Goal: Task Accomplishment & Management: Use online tool/utility

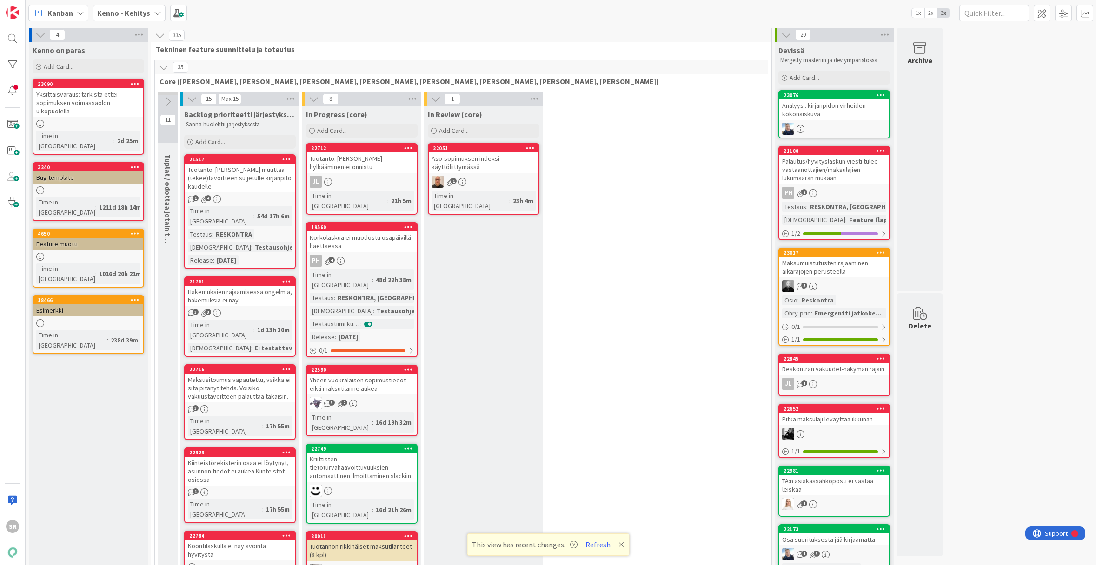
scroll to position [1179, 0]
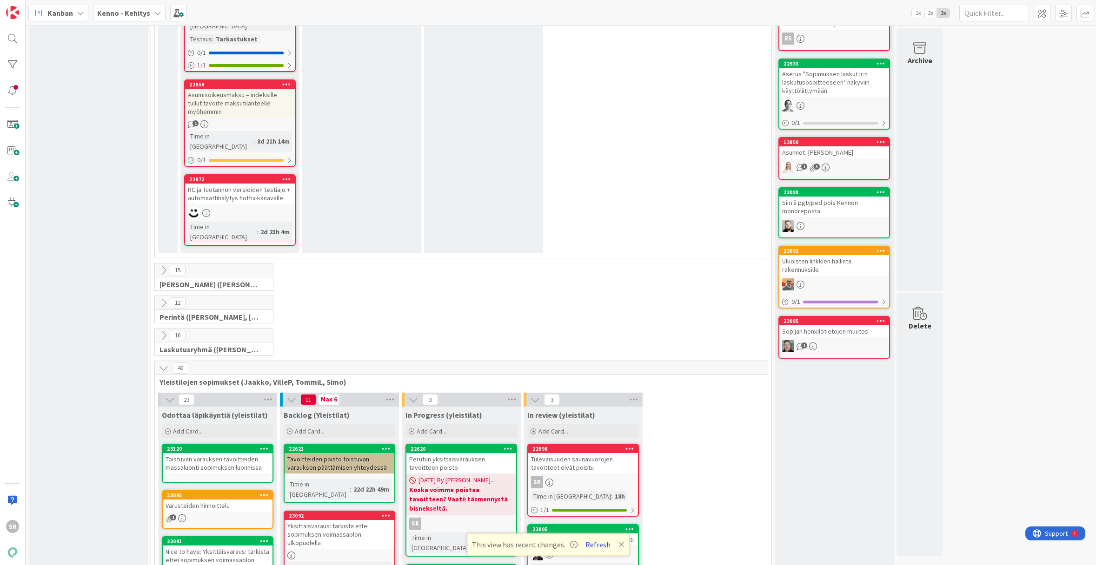
click at [593, 548] on button "Refresh" at bounding box center [598, 545] width 32 height 12
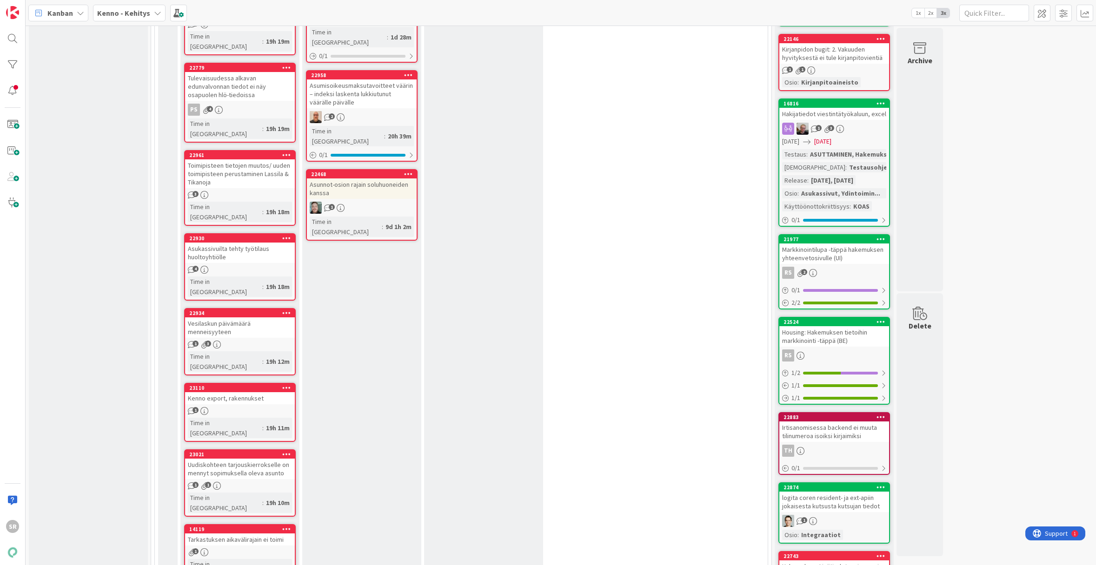
scroll to position [11, 0]
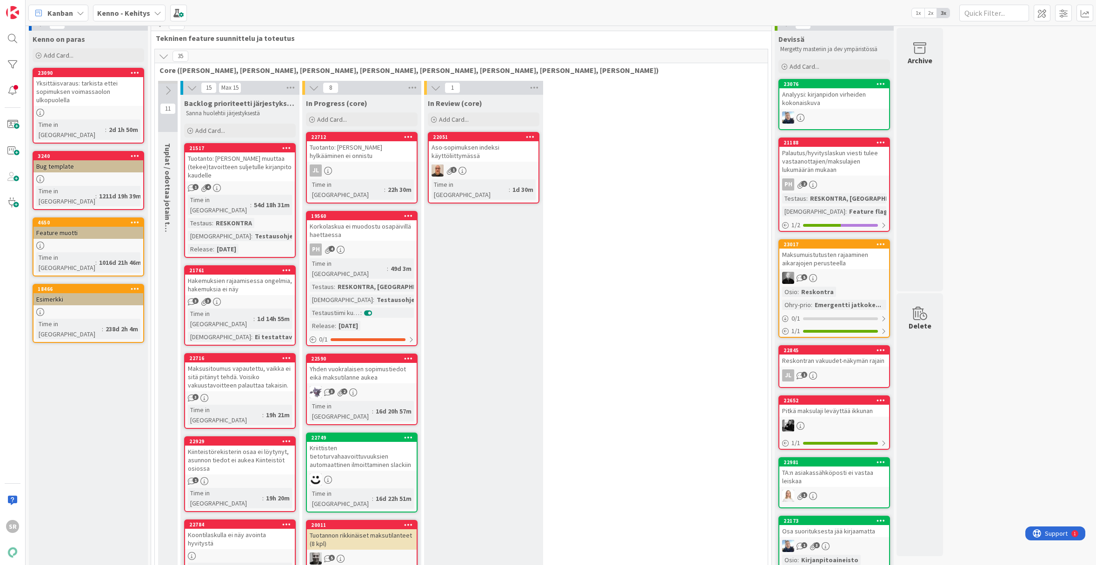
click at [167, 86] on icon at bounding box center [168, 91] width 10 height 10
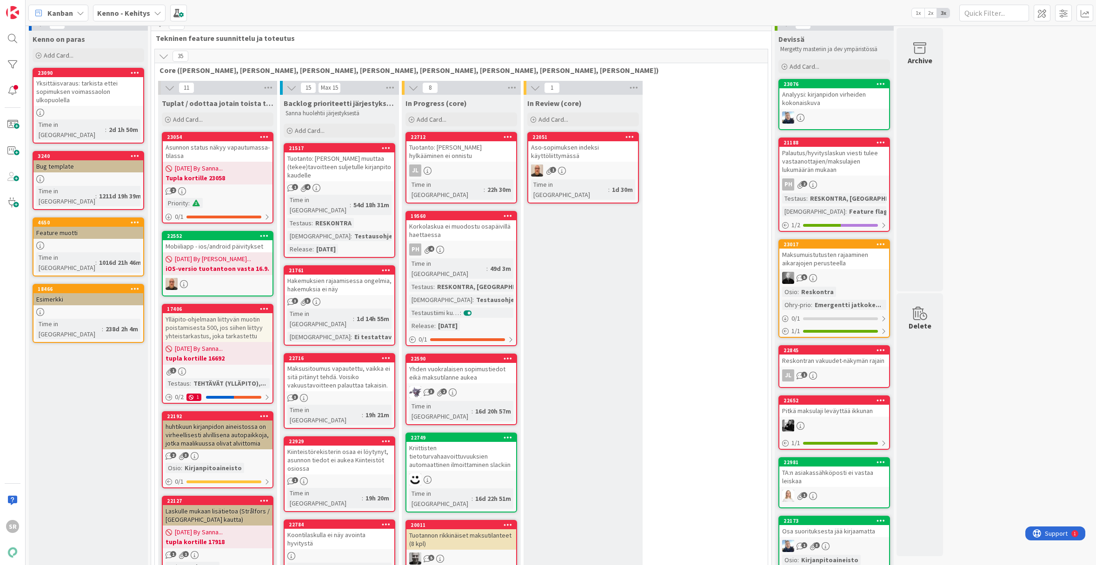
click at [165, 85] on icon at bounding box center [170, 88] width 10 height 10
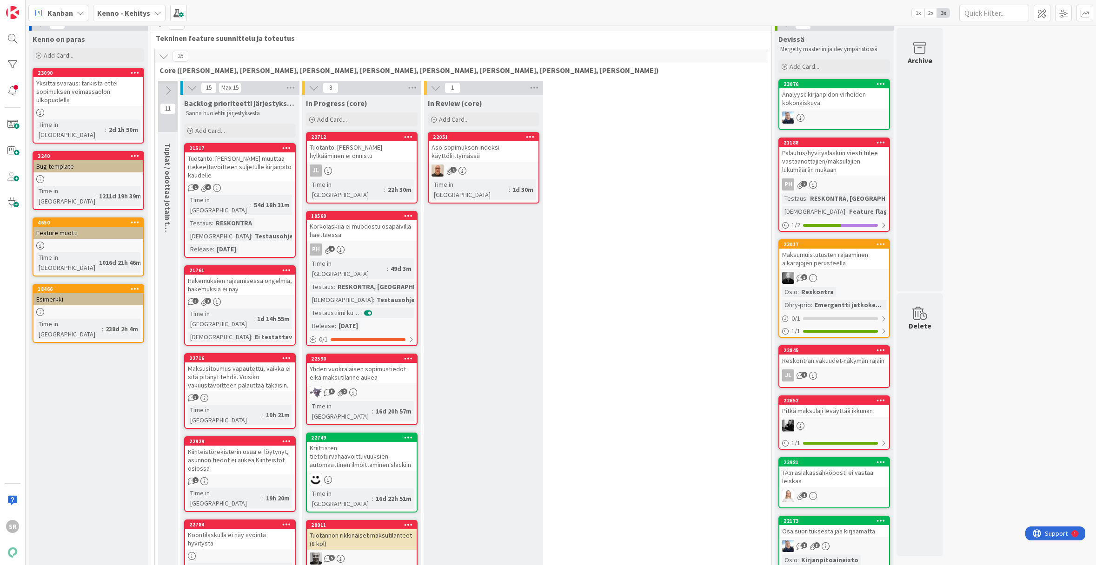
click at [172, 88] on icon at bounding box center [168, 91] width 10 height 10
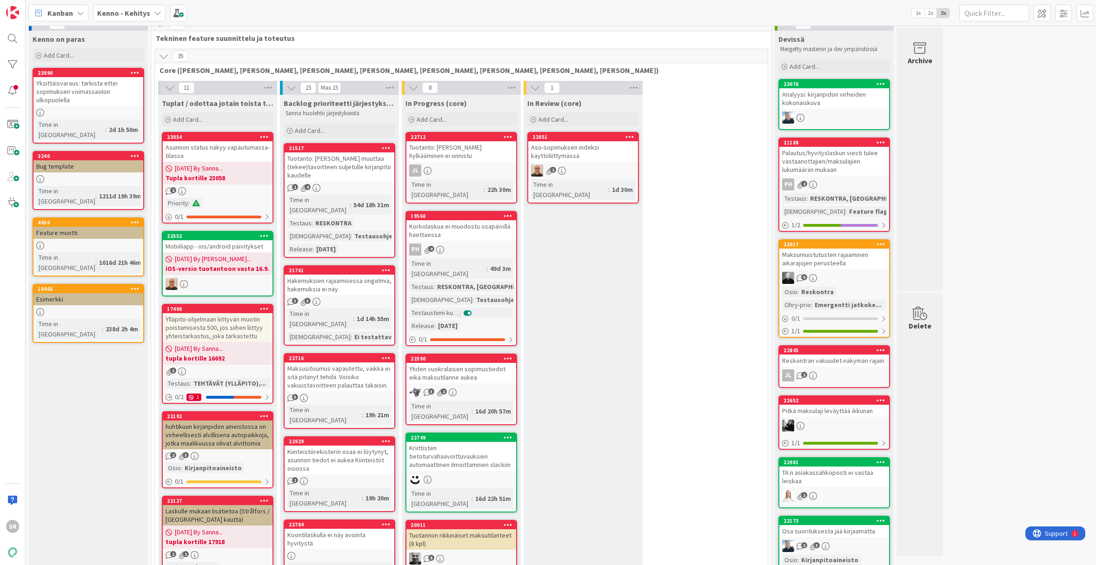
click at [159, 54] on icon at bounding box center [164, 56] width 10 height 10
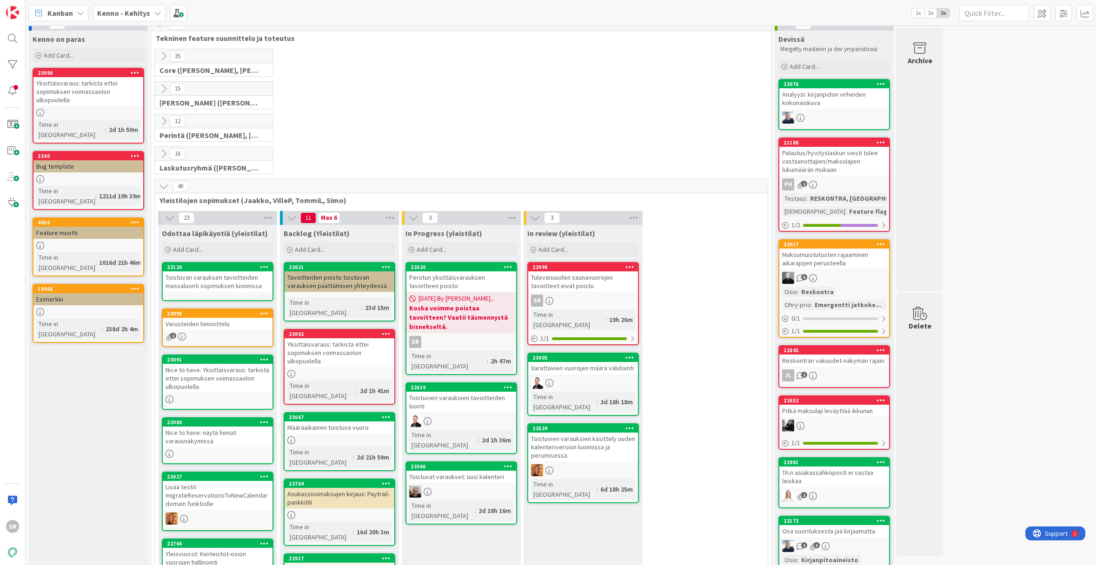
scroll to position [78, 0]
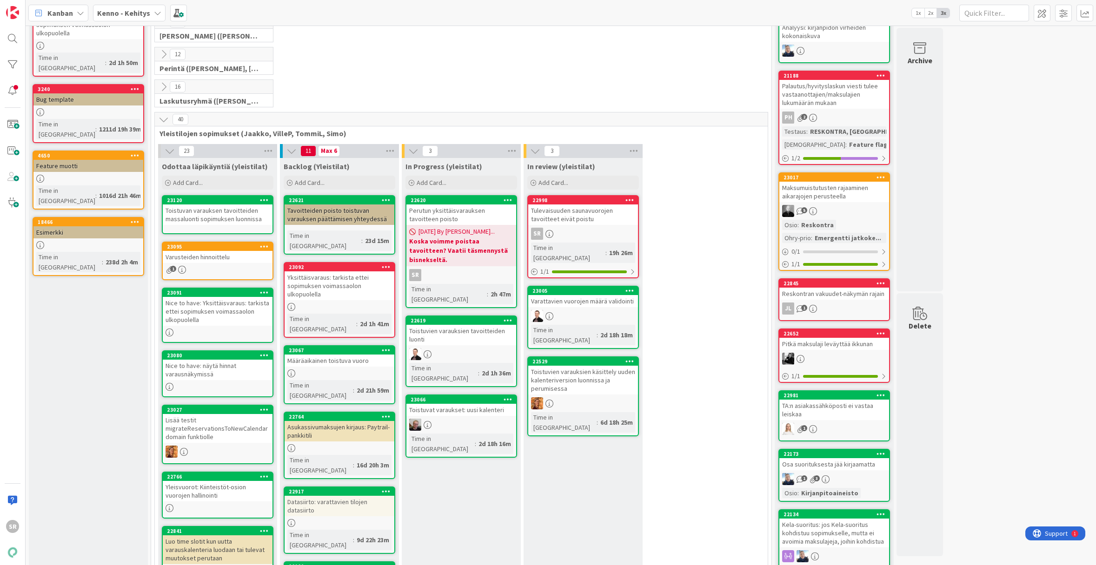
click at [448, 213] on div "Perutun yksittäisvarauksen tavoitteen poisto" at bounding box center [461, 215] width 110 height 20
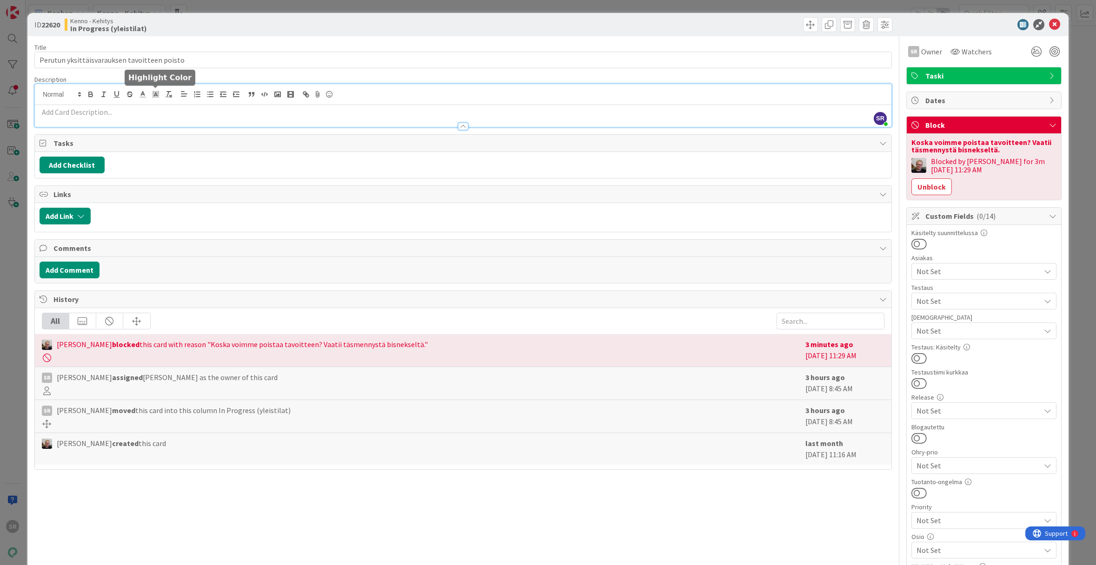
click at [156, 95] on div "SR Simo Råman just joined" at bounding box center [463, 105] width 856 height 43
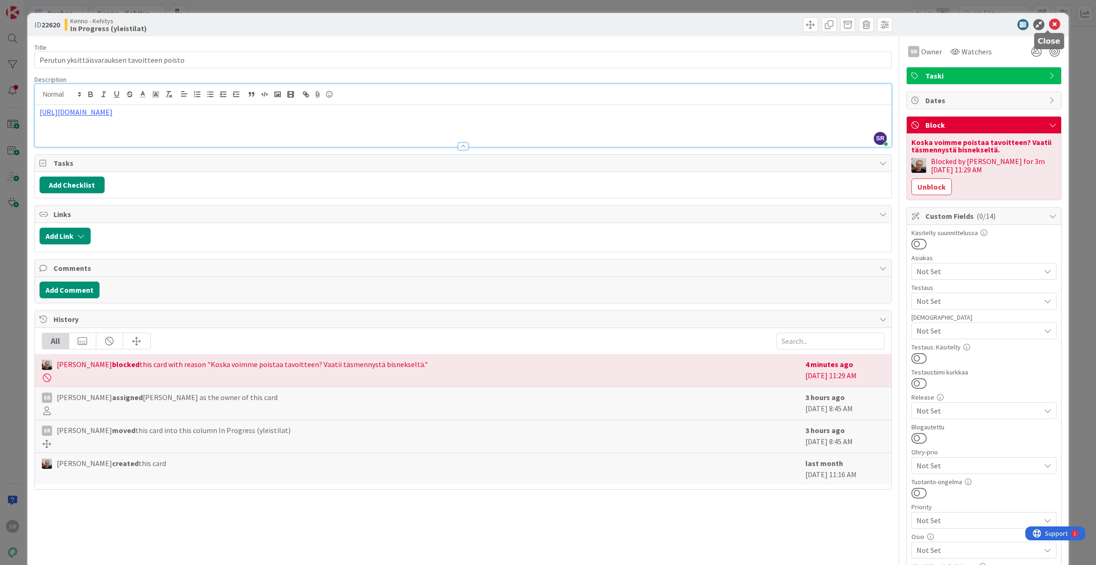
click at [1052, 25] on icon at bounding box center [1054, 24] width 11 height 11
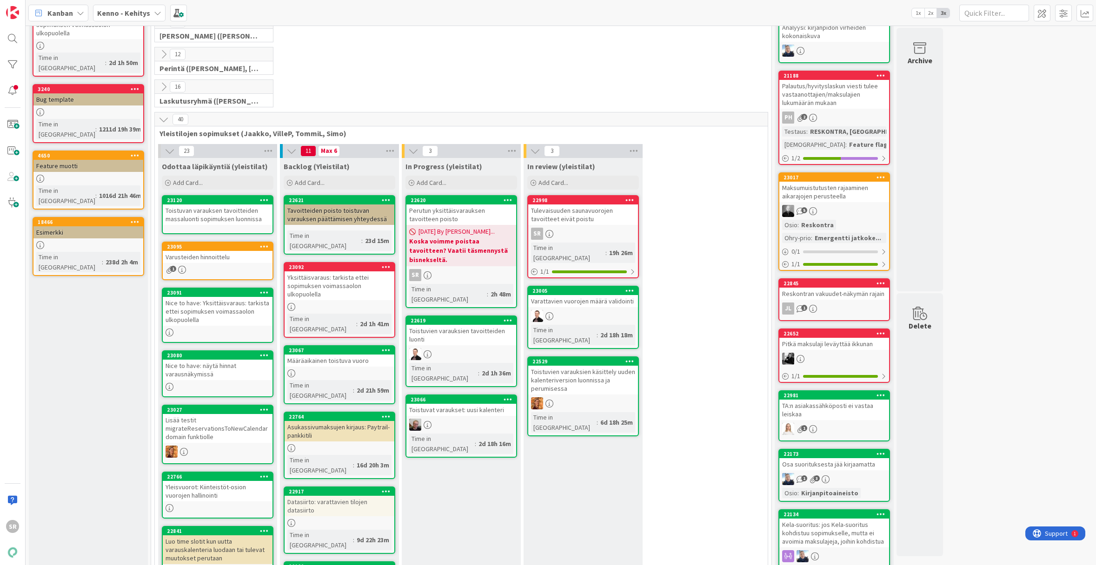
click at [463, 212] on div "Perutun yksittäisvarauksen tavoitteen poisto" at bounding box center [461, 215] width 110 height 20
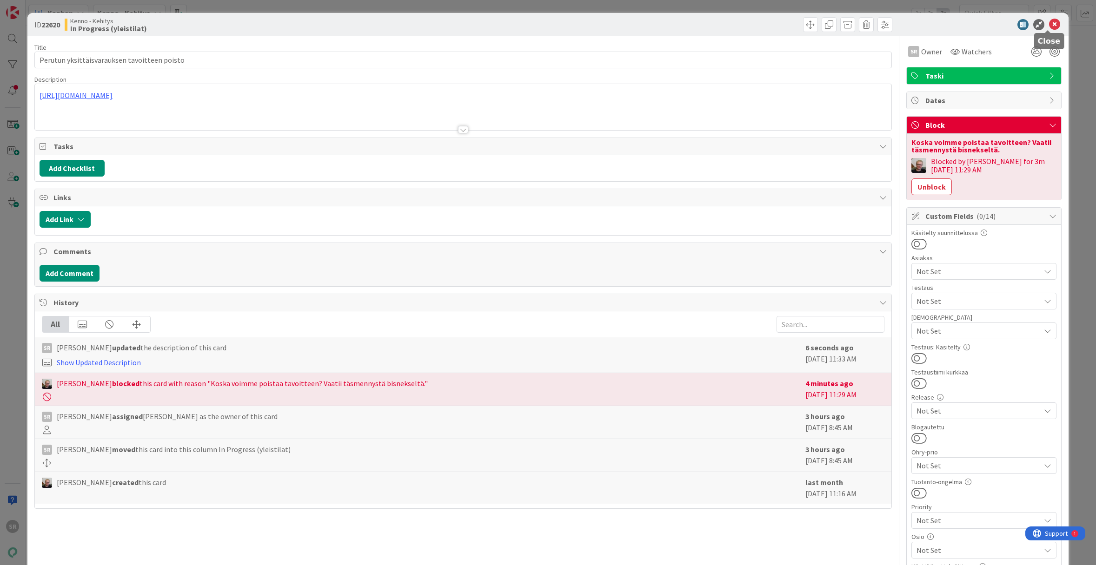
click at [1051, 23] on icon at bounding box center [1054, 24] width 11 height 11
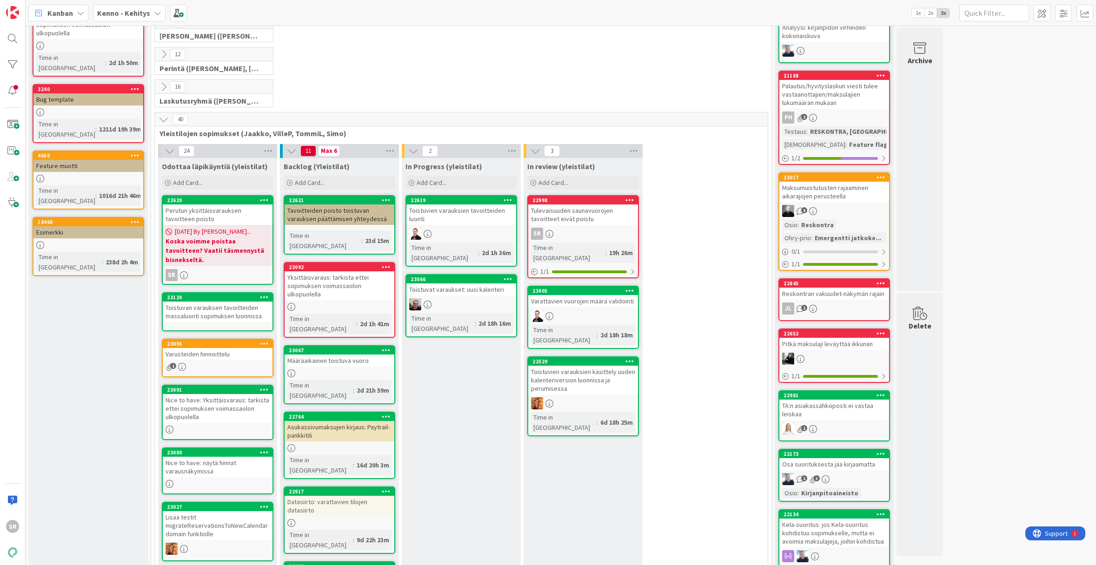
click at [205, 212] on div "Perutun yksittäisvarauksen tavoitteen poisto" at bounding box center [218, 215] width 110 height 20
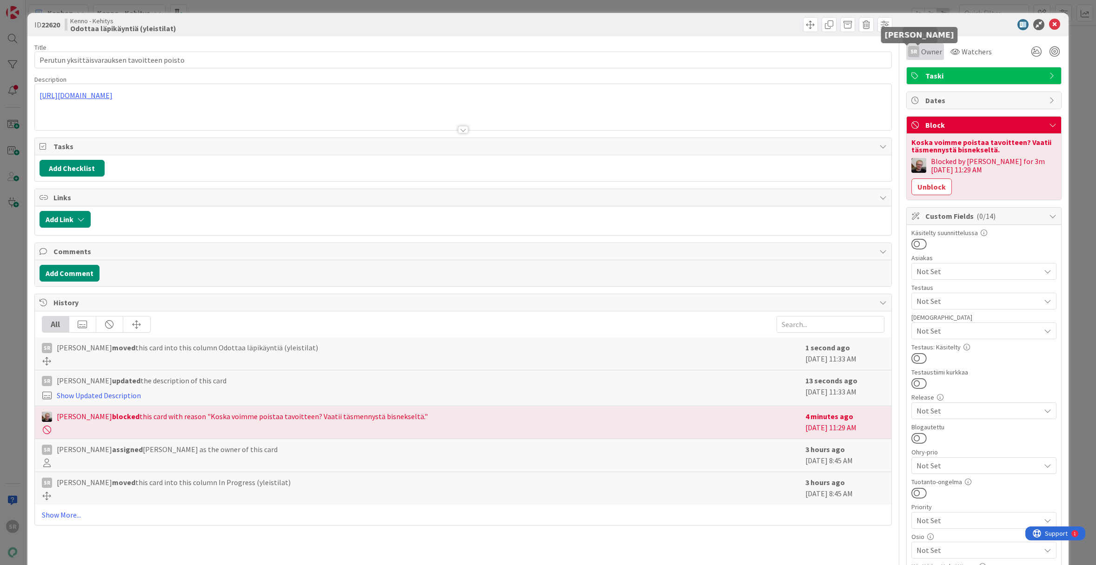
click at [911, 48] on div "SR" at bounding box center [913, 51] width 11 height 11
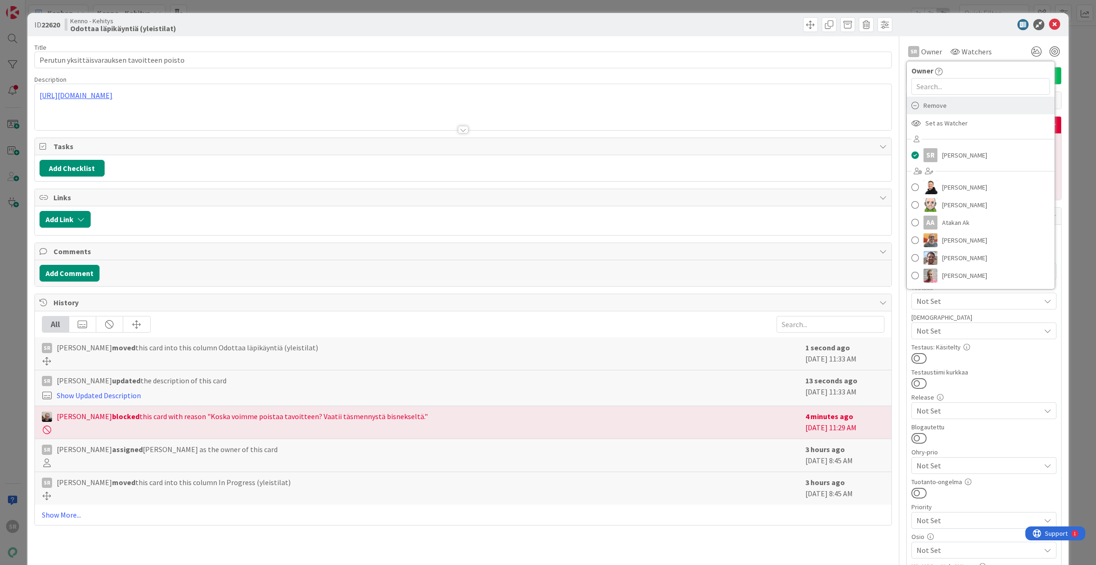
click at [933, 102] on span "Remove" at bounding box center [934, 106] width 23 height 14
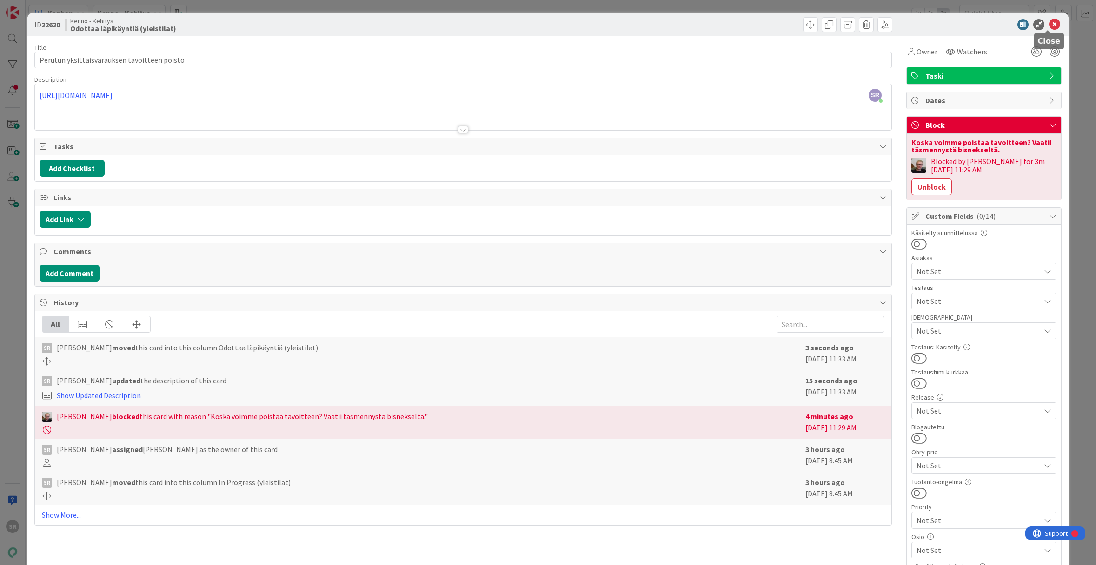
click at [1051, 24] on icon at bounding box center [1054, 24] width 11 height 11
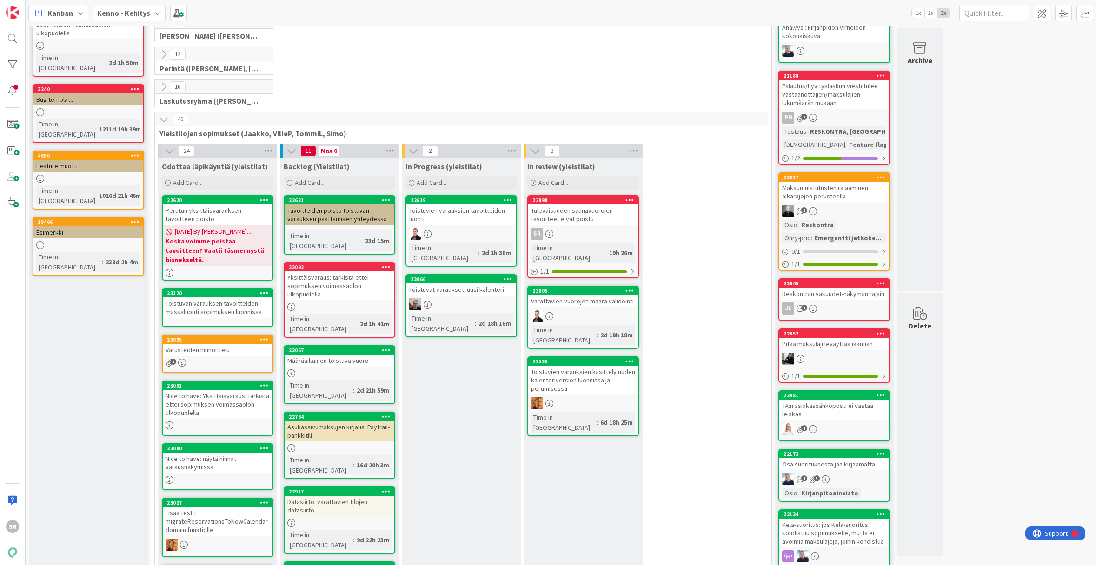
click at [338, 271] on div "Yksittäisvaraus: tarkista ettei sopimuksen voimassaolon ulkopuolella" at bounding box center [339, 285] width 110 height 29
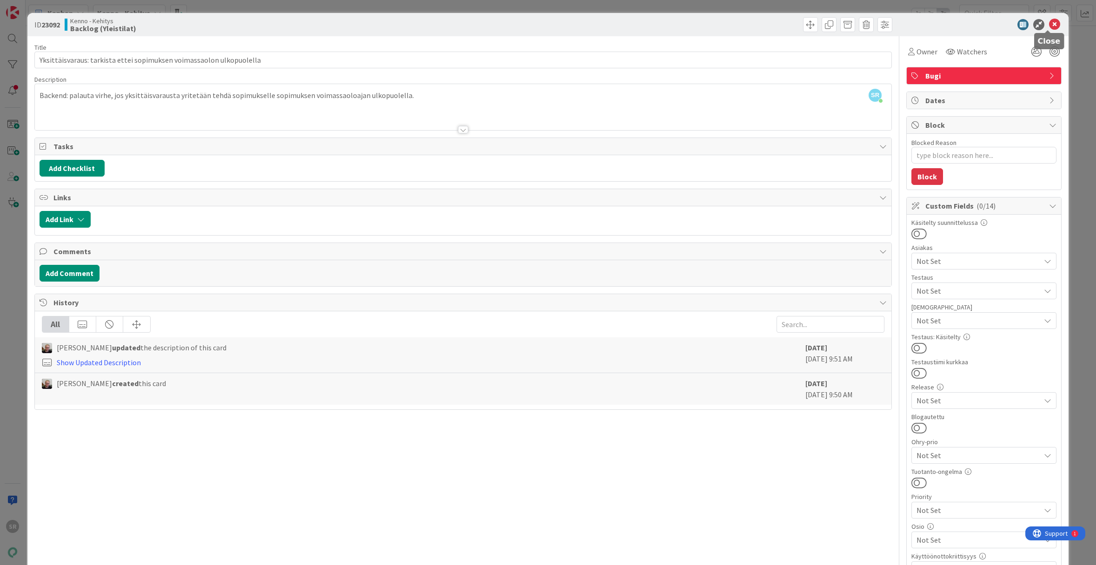
click at [1049, 27] on icon at bounding box center [1054, 24] width 11 height 11
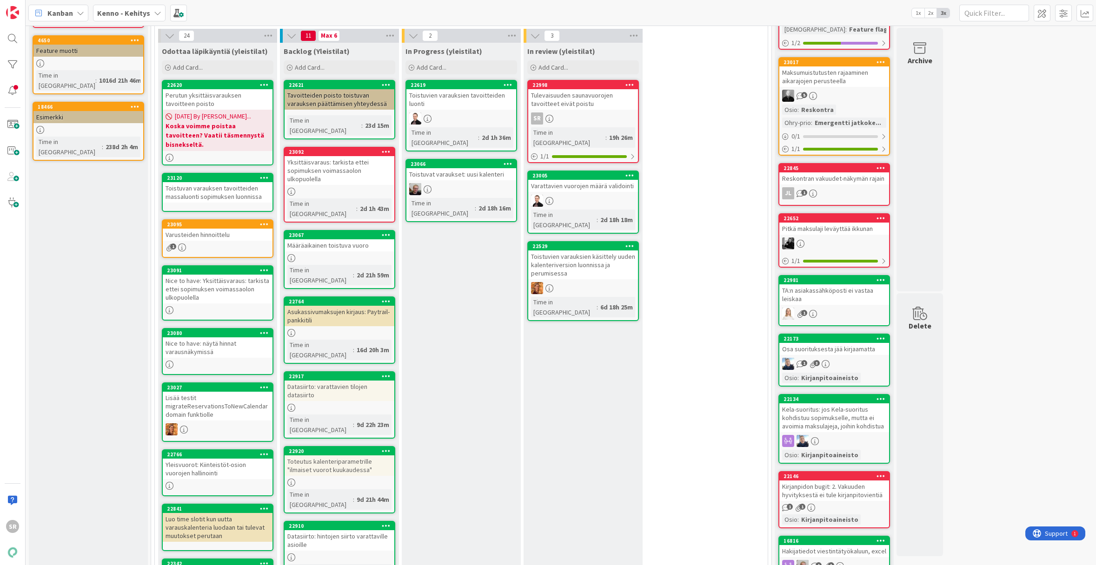
scroll to position [198, 0]
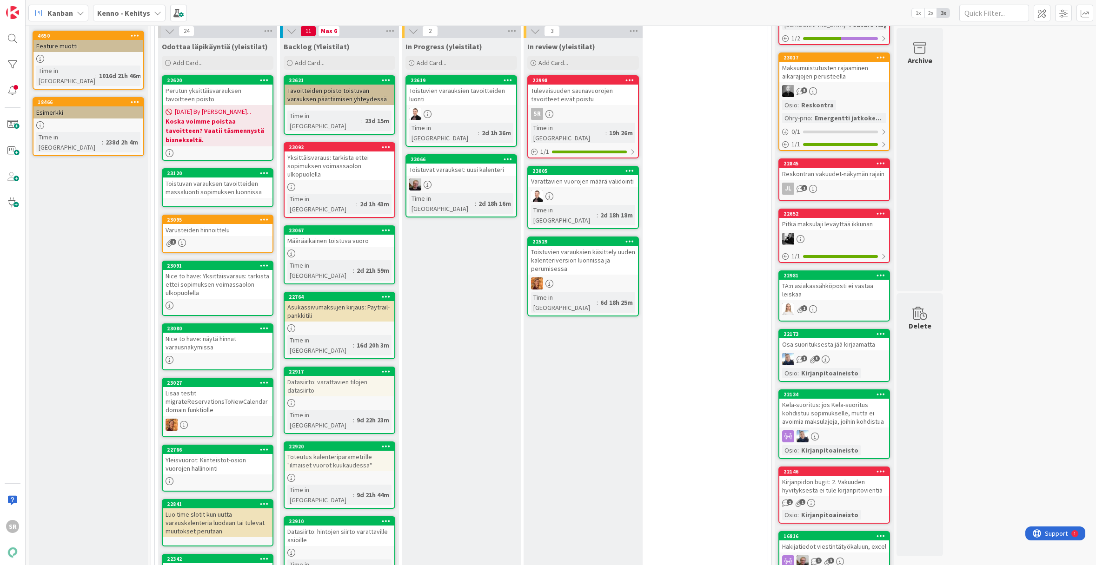
click at [351, 235] on div "Määräaikainen toistuva vuoro" at bounding box center [339, 241] width 110 height 12
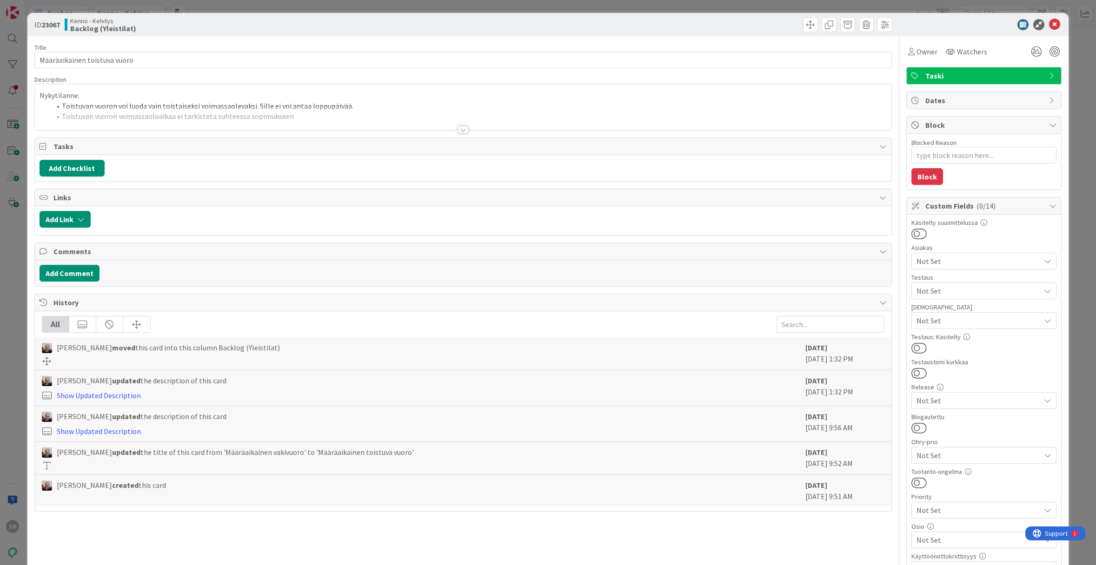
click at [460, 132] on div at bounding box center [463, 129] width 10 height 7
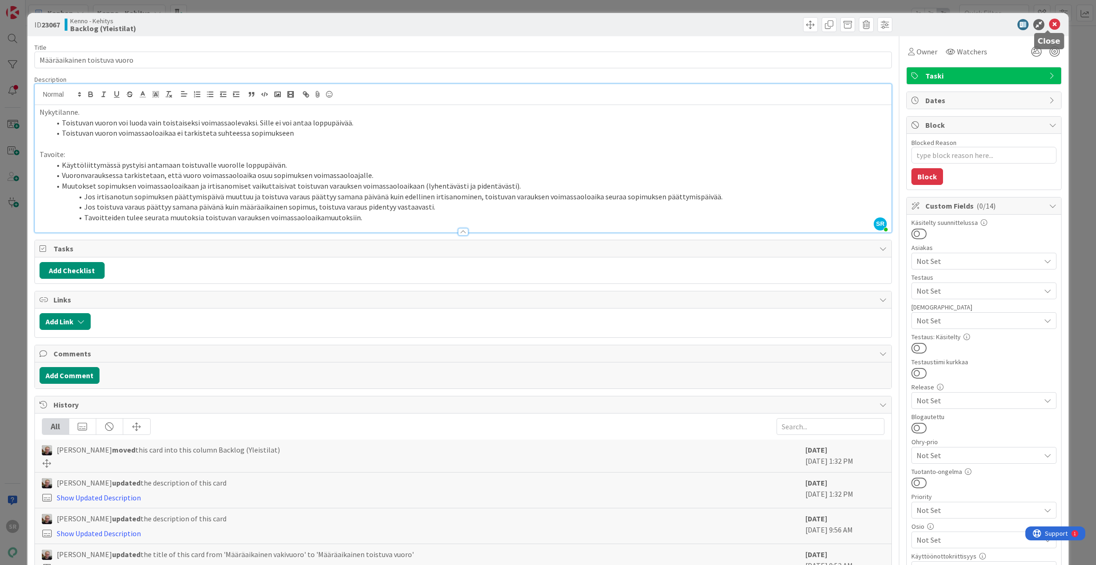
click at [1049, 24] on icon at bounding box center [1054, 24] width 11 height 11
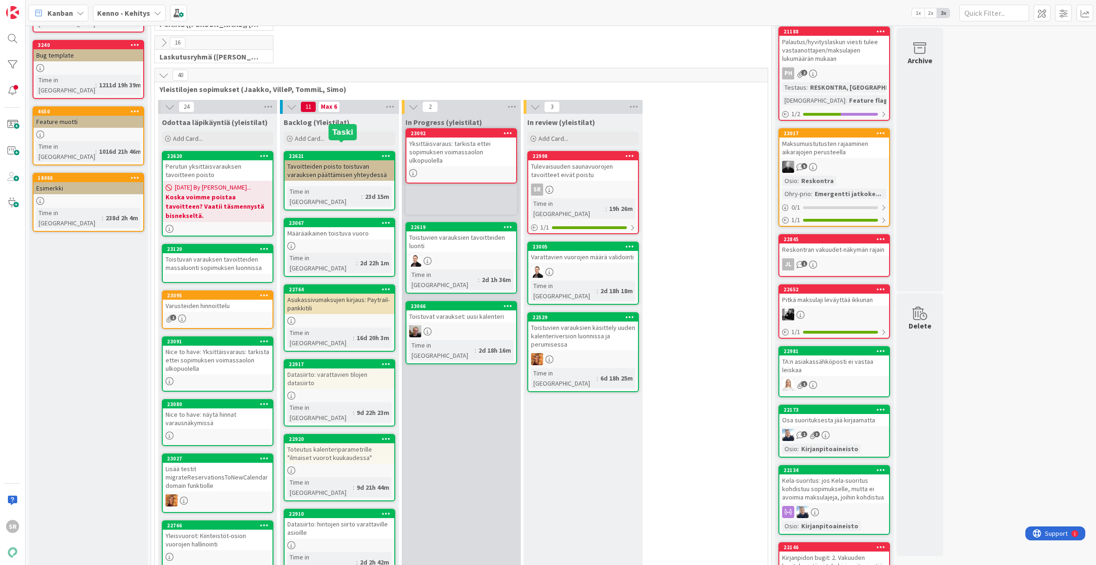
scroll to position [120, 0]
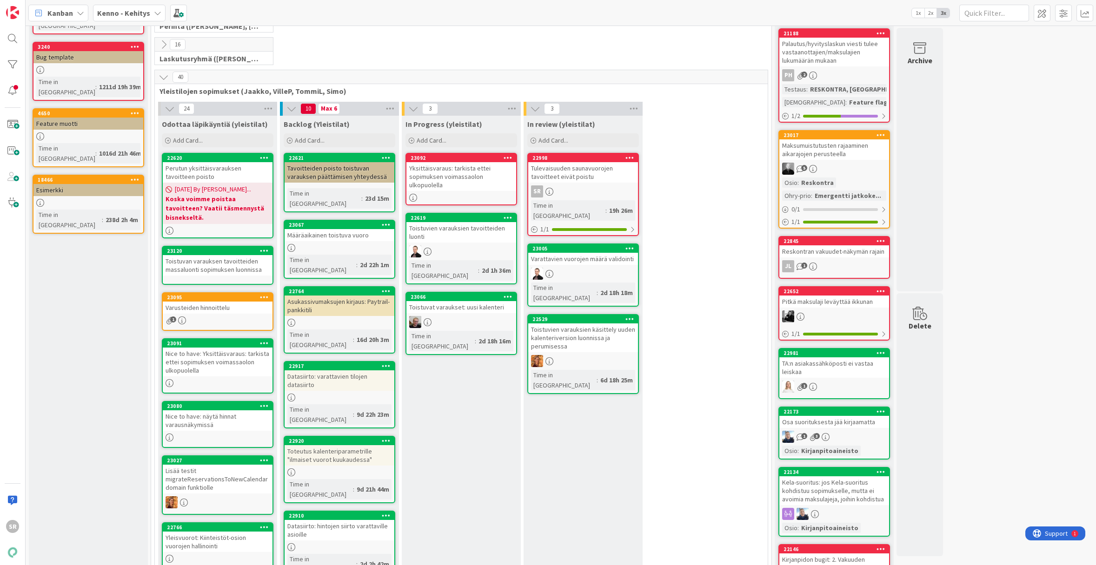
click at [455, 170] on div "Yksittäisvaraus: tarkista ettei sopimuksen voimassaolon ulkopuolella" at bounding box center [461, 176] width 110 height 29
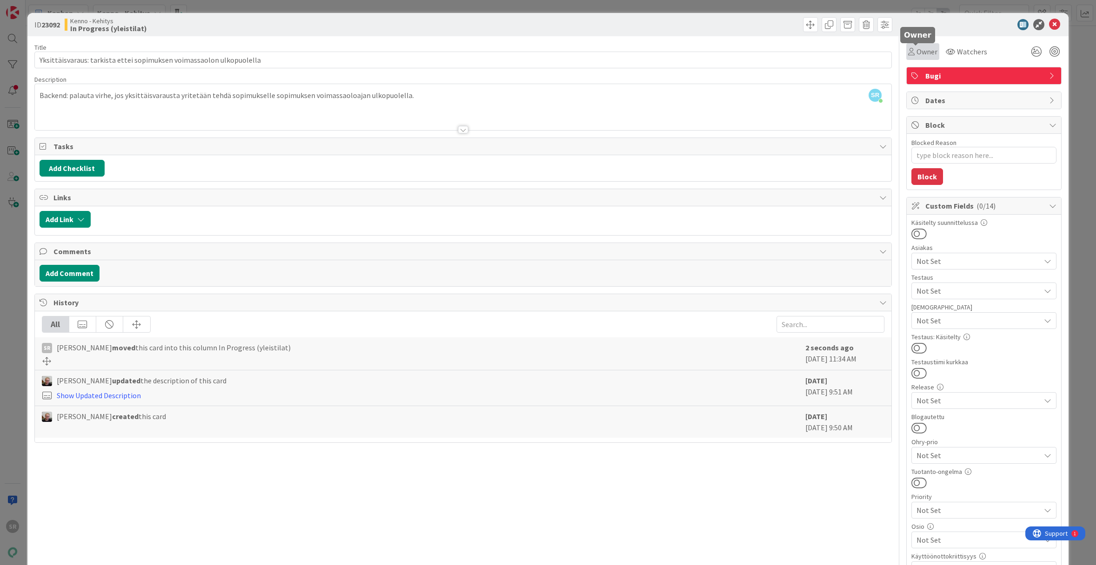
click at [916, 56] on span "Owner" at bounding box center [926, 51] width 21 height 11
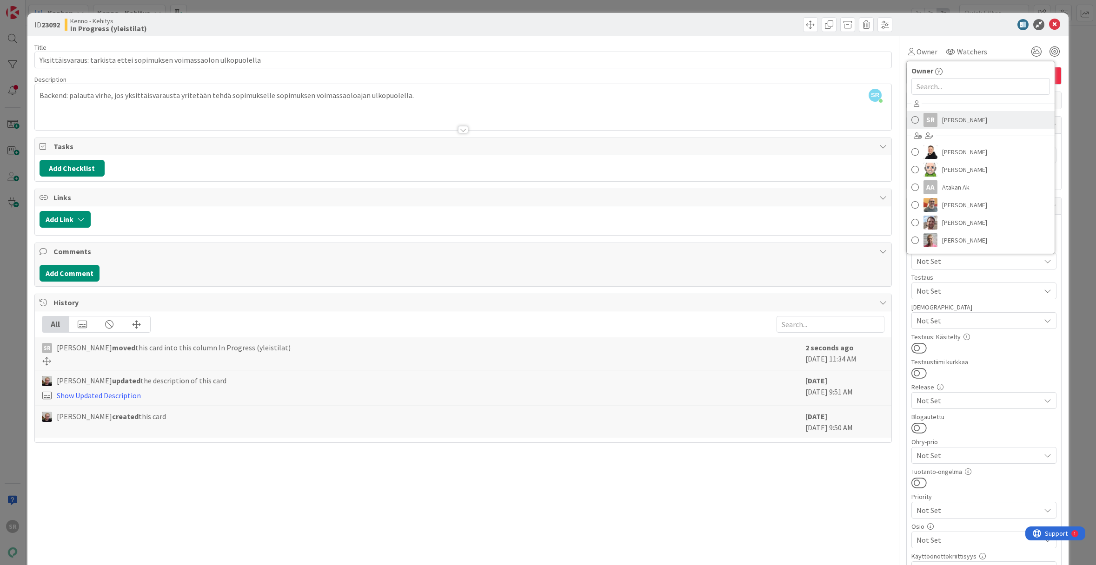
click at [933, 119] on link "SR Simo Råman" at bounding box center [980, 120] width 148 height 18
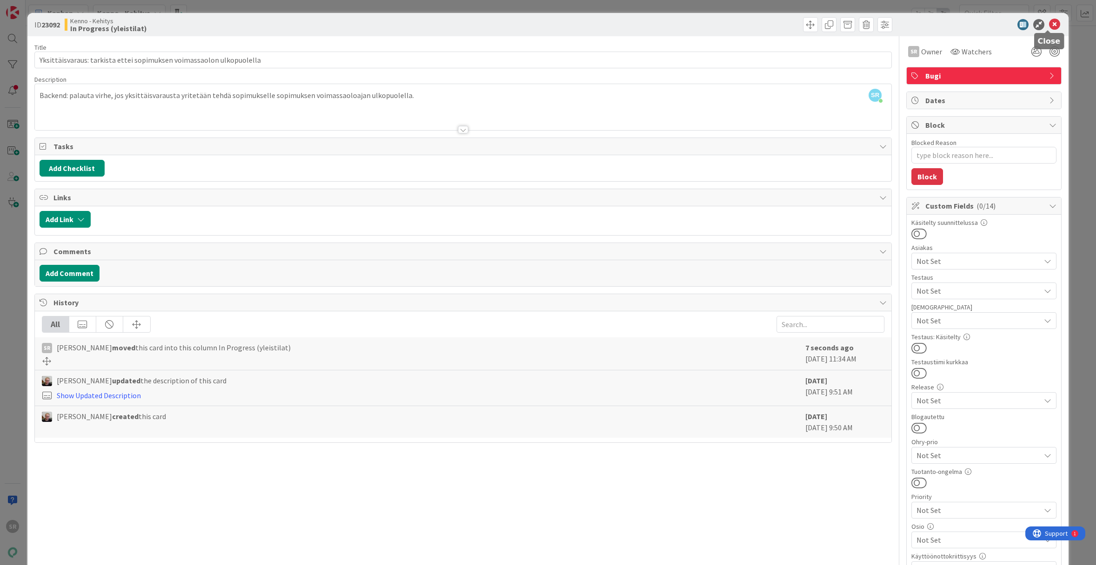
click at [1051, 27] on icon at bounding box center [1054, 24] width 11 height 11
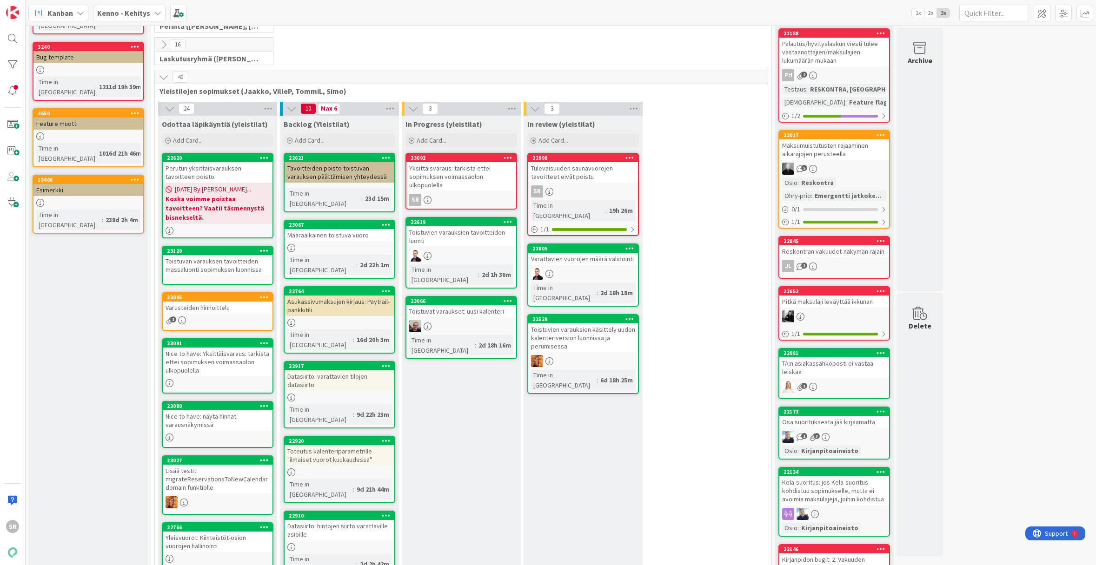
click at [454, 233] on div "Toistuvien varauksien tavoitteiden luonti" at bounding box center [461, 236] width 110 height 20
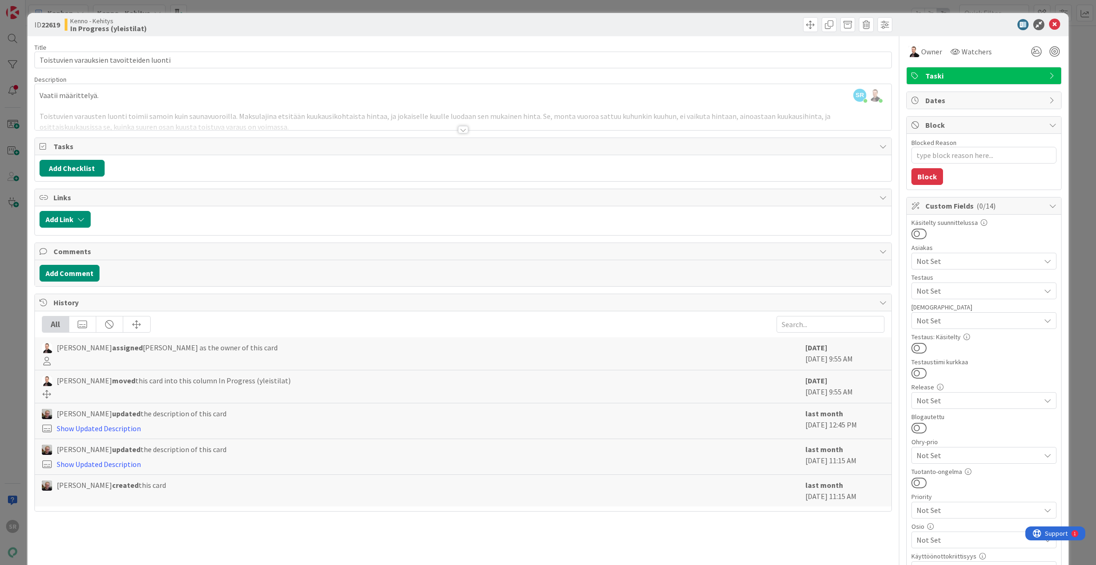
click at [52, 24] on b "22619" at bounding box center [50, 24] width 19 height 9
copy b "22619"
click at [1049, 25] on icon at bounding box center [1054, 24] width 11 height 11
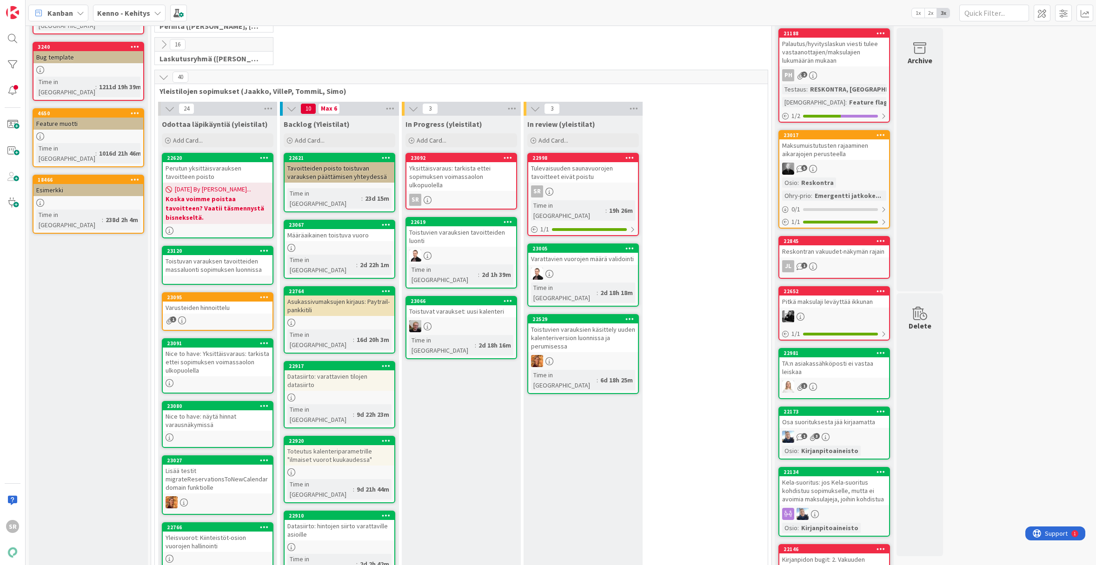
click at [302, 175] on div "Tavoitteiden poisto toistuvan varauksen päättämisen yhteydessä" at bounding box center [339, 172] width 110 height 20
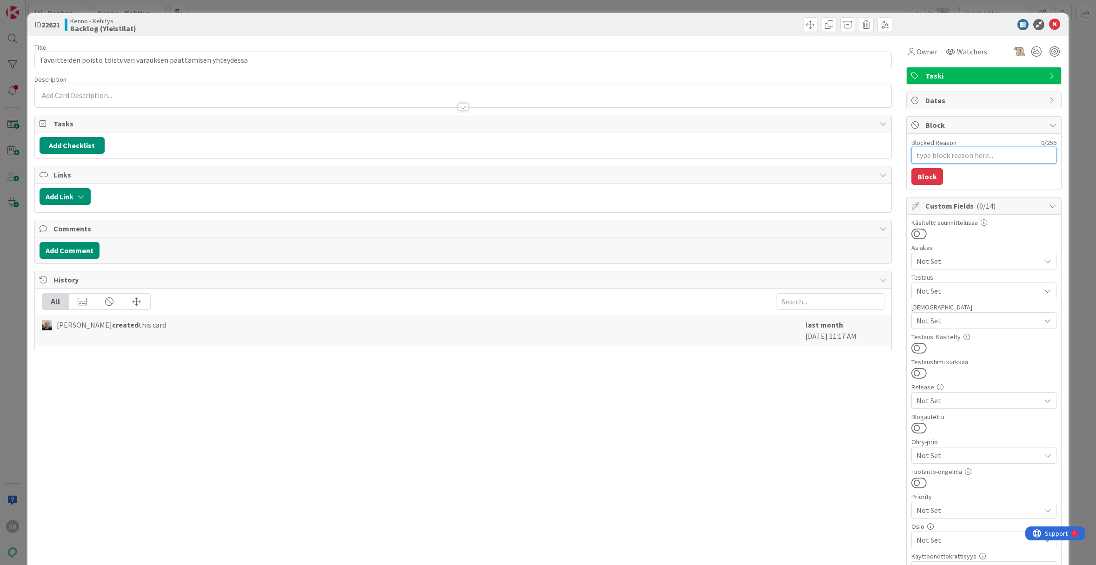
click at [931, 156] on textarea "Blocked Reason" at bounding box center [983, 155] width 145 height 17
type textarea "x"
type textarea "V"
type textarea "x"
type textarea "Va"
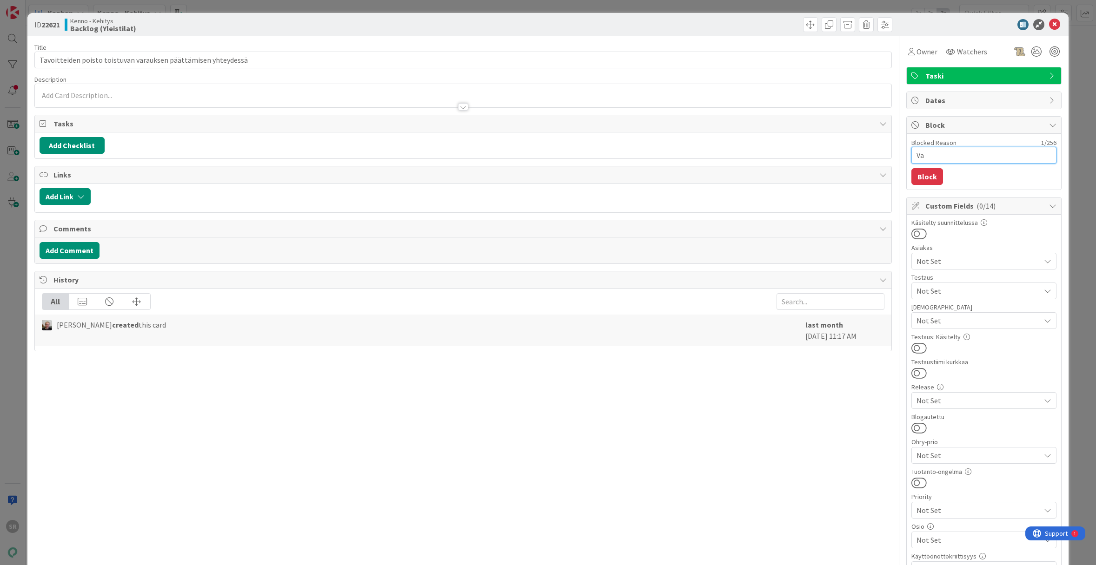
type textarea "x"
type textarea "Vaa"
type textarea "x"
type textarea "Vaat"
type textarea "x"
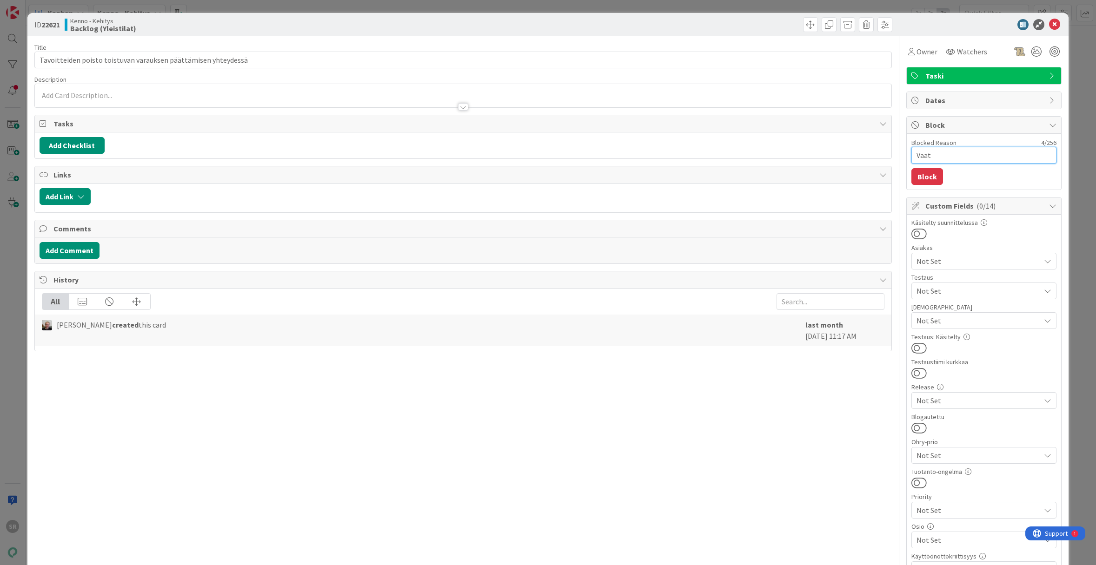
type textarea "Vaati"
type textarea "x"
type textarea "Vaatii"
type textarea "x"
type textarea "Vaatii"
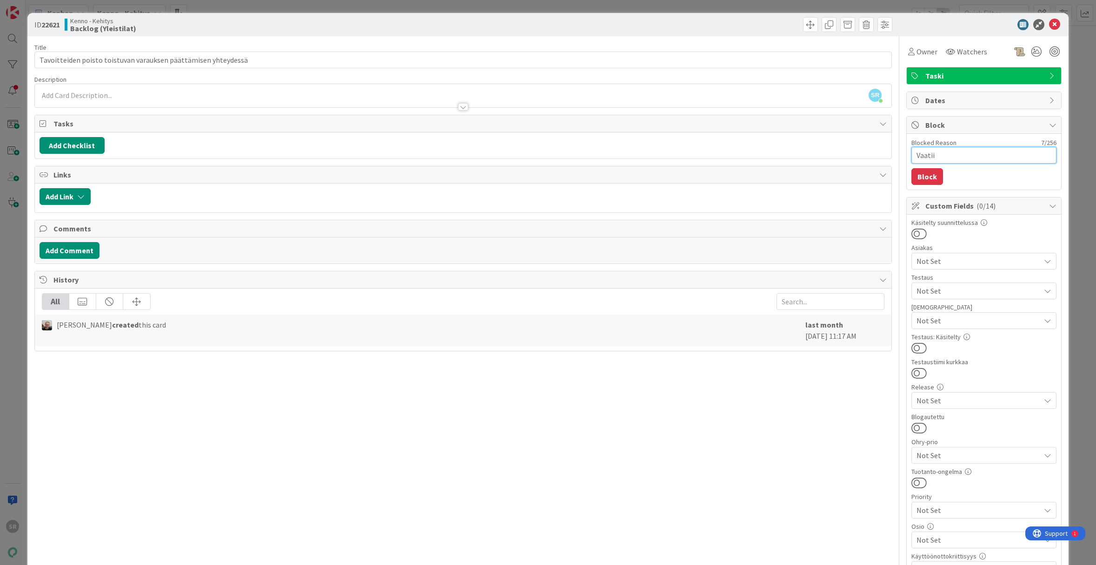
paste textarea "22619"
type textarea "x"
type textarea "Vaatii 22619"
click at [924, 173] on button "Block" at bounding box center [927, 176] width 32 height 17
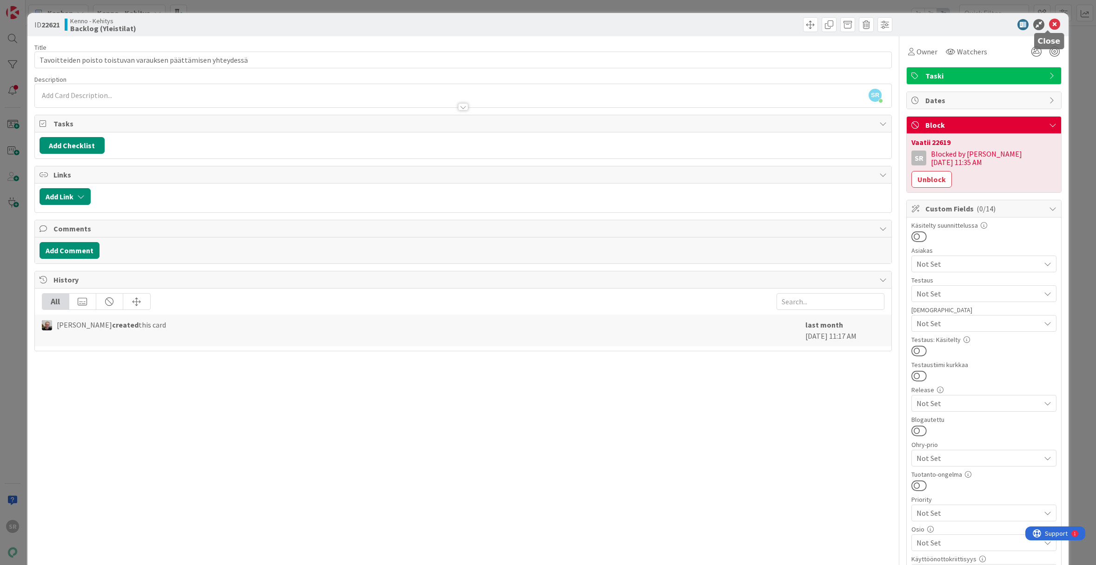
click at [1049, 25] on icon at bounding box center [1054, 24] width 11 height 11
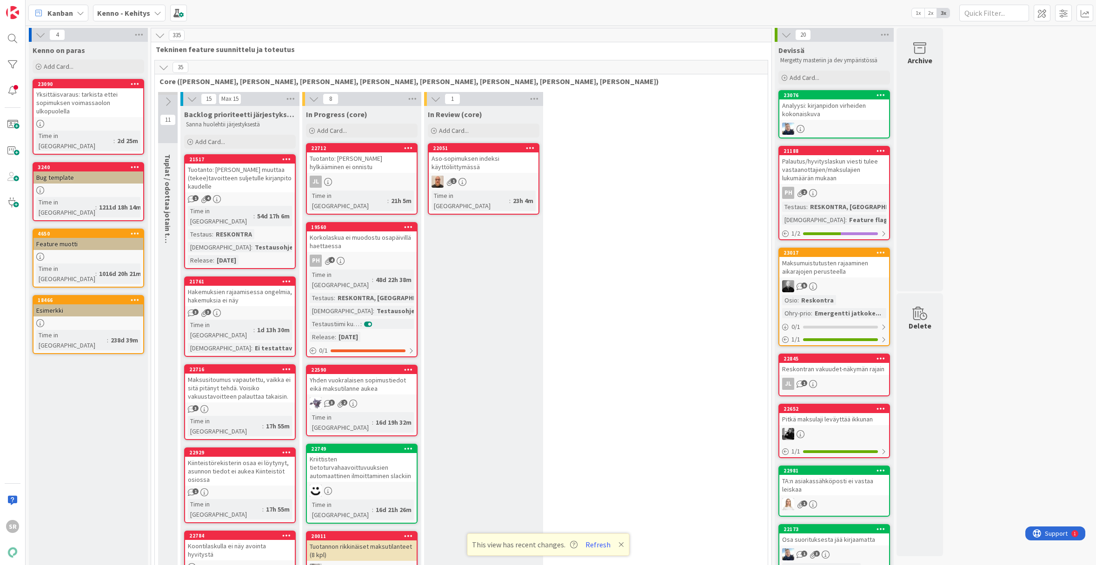
scroll to position [1339, 0]
